Goal: Find specific page/section: Find specific page/section

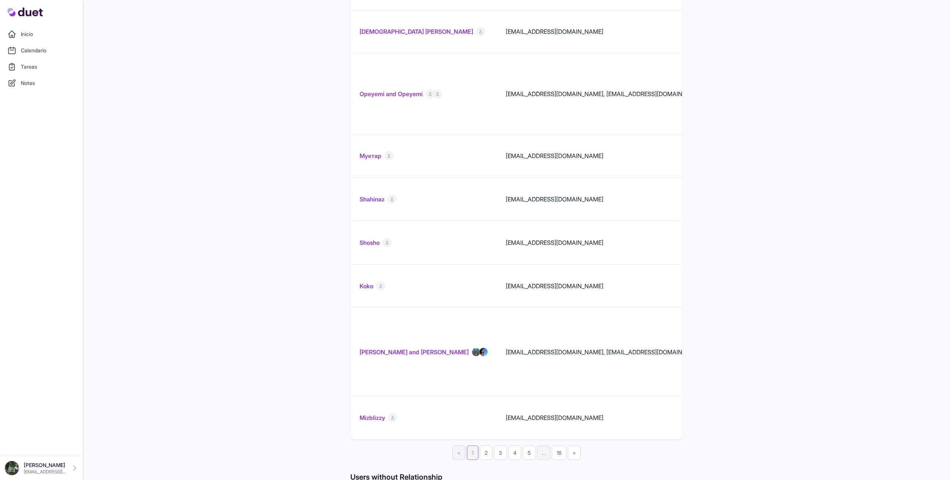
scroll to position [0, 619]
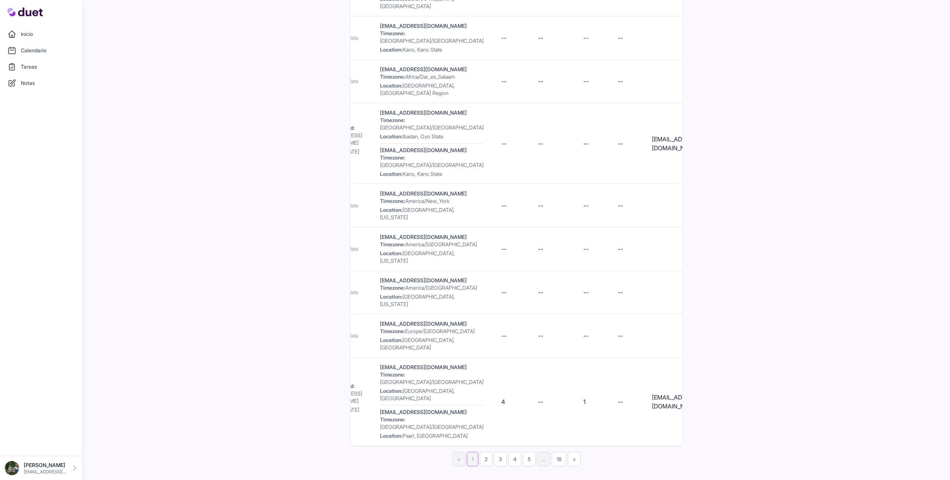
scroll to position [694, 0]
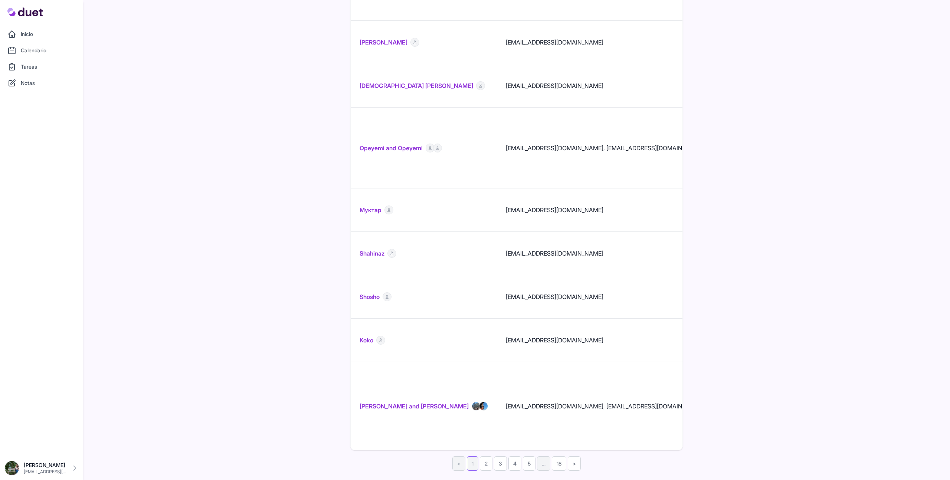
scroll to position [694, 0]
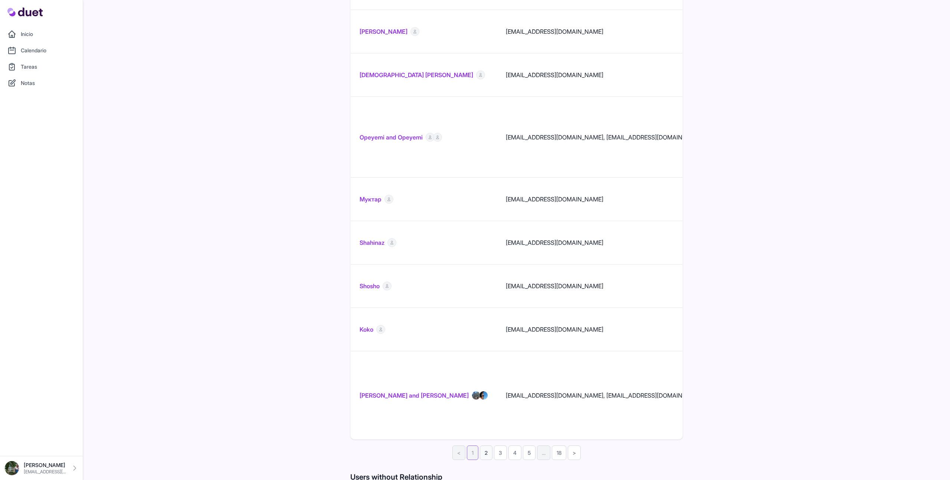
click at [485, 446] on link "2" at bounding box center [486, 453] width 13 height 14
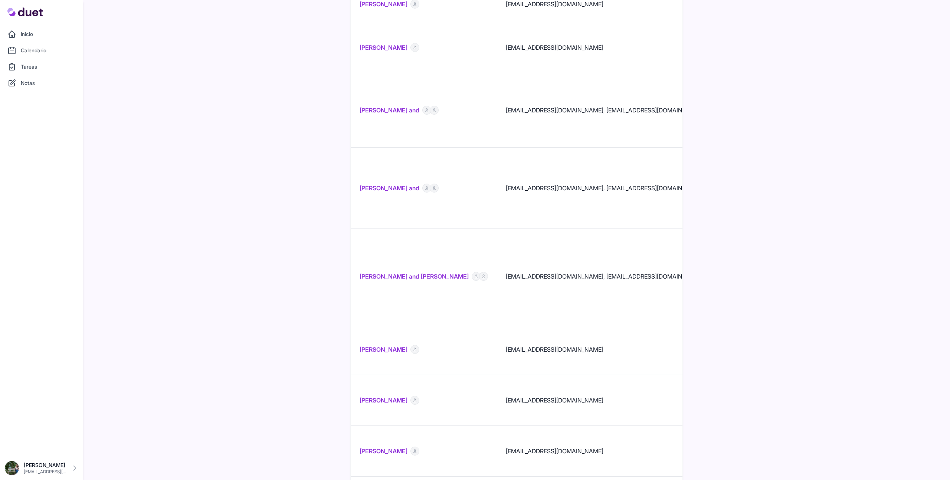
scroll to position [750, 0]
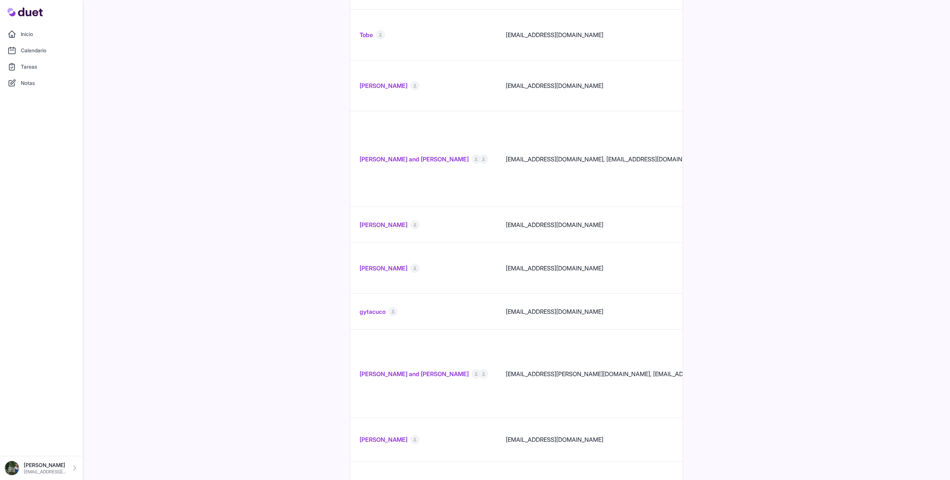
scroll to position [518, 0]
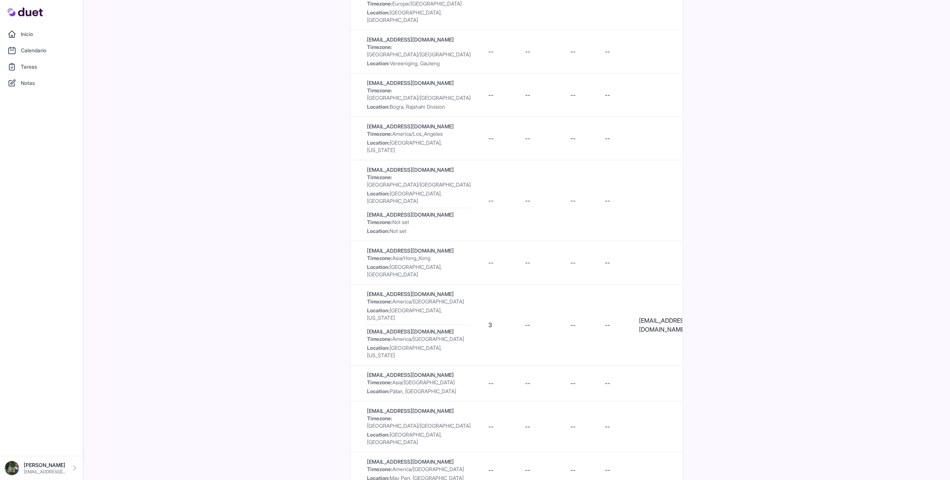
scroll to position [0, 685]
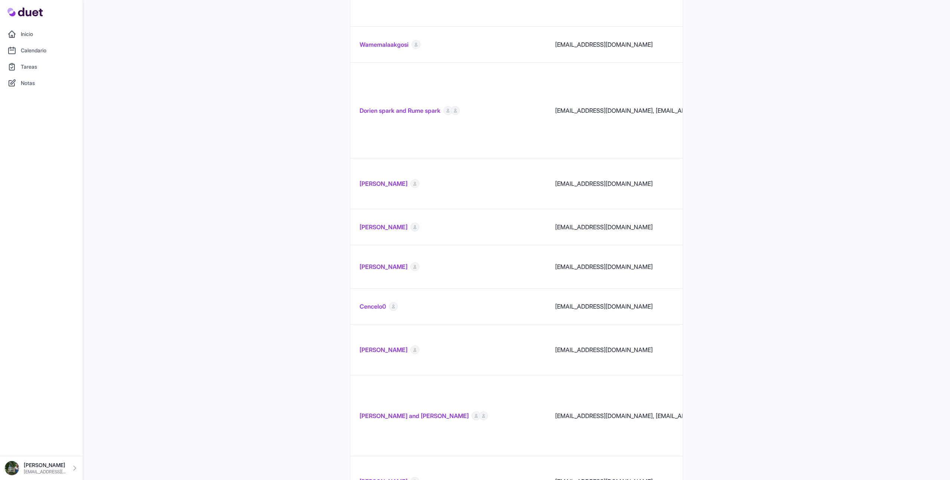
click at [31, 38] on link "Inicio" at bounding box center [41, 34] width 74 height 15
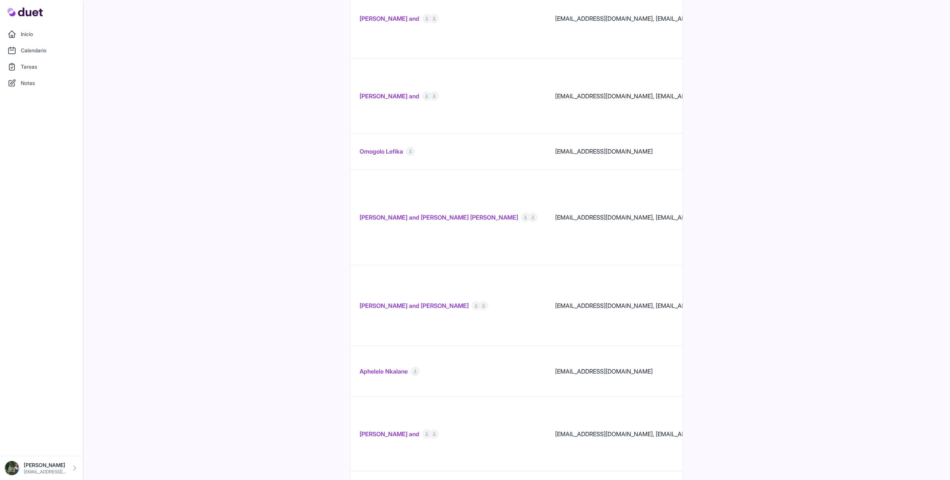
scroll to position [778, 0]
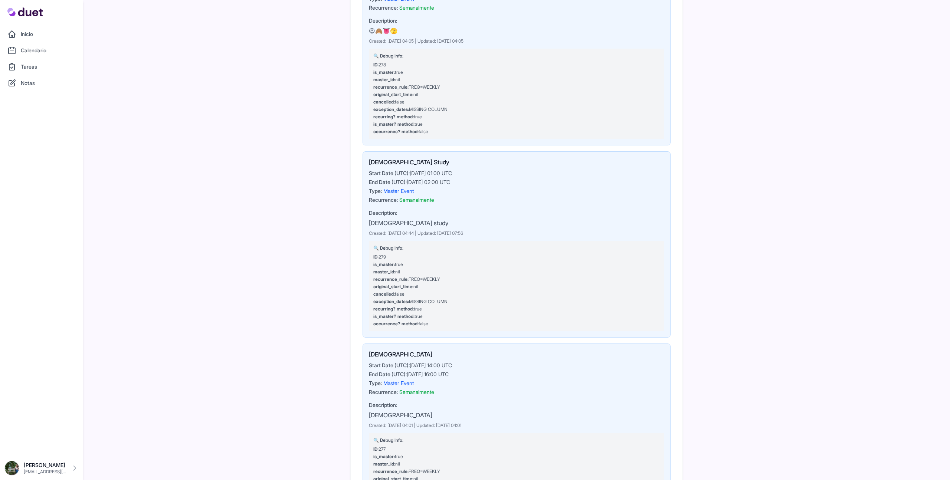
scroll to position [382, 0]
